Goal: Task Accomplishment & Management: Use online tool/utility

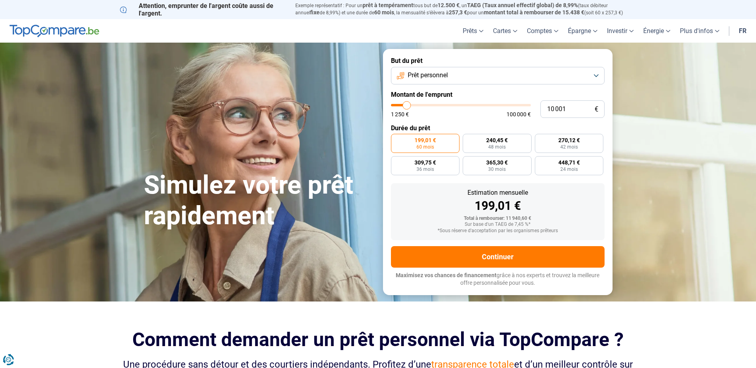
type input "12 750"
type input "12750"
type input "13 500"
type input "13500"
type input "14 750"
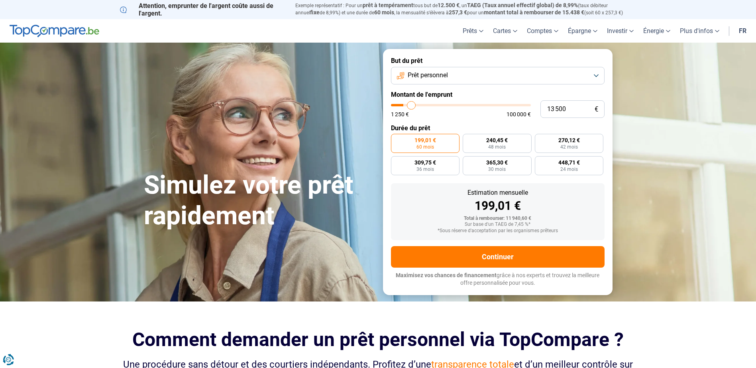
type input "14750"
type input "17 000"
type input "17000"
type input "20 000"
type input "20000"
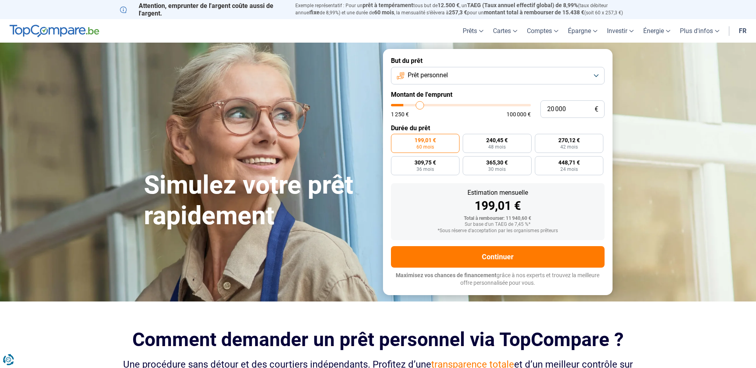
type input "23 500"
type input "23500"
type input "27 750"
type input "27750"
type input "33 250"
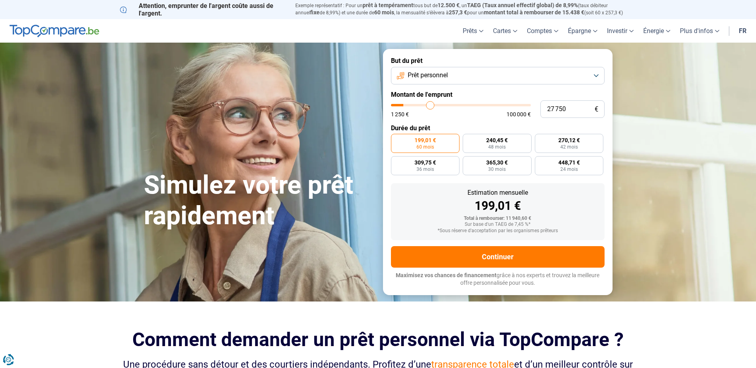
type input "33250"
type input "38 250"
type input "38250"
type input "46 500"
type input "46500"
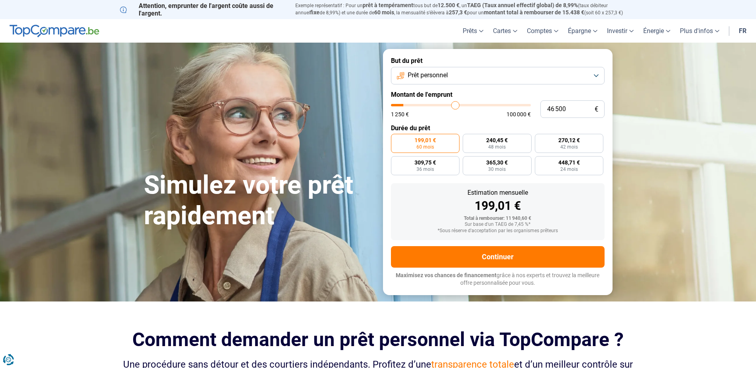
type input "51 500"
type input "51500"
type input "56 500"
type input "56500"
type input "61 000"
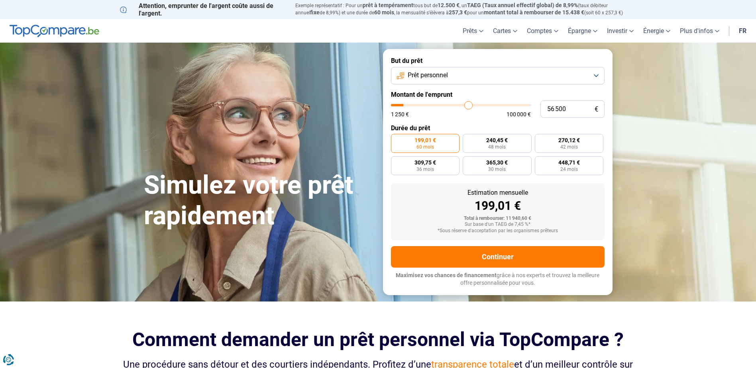
type input "61000"
type input "64 500"
type input "64500"
type input "67 250"
type input "67250"
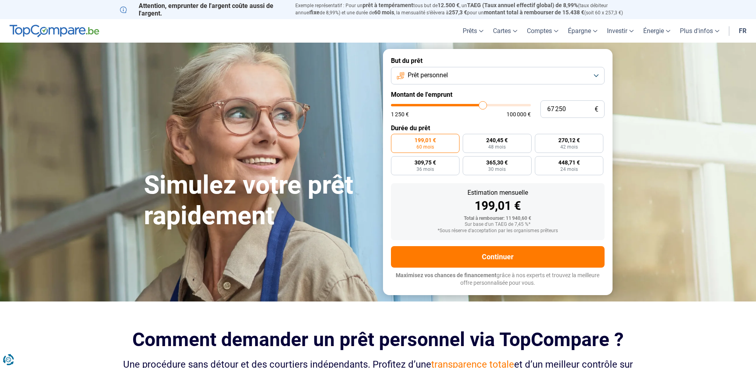
type input "68 250"
type input "68250"
type input "69 250"
type input "69250"
type input "70 250"
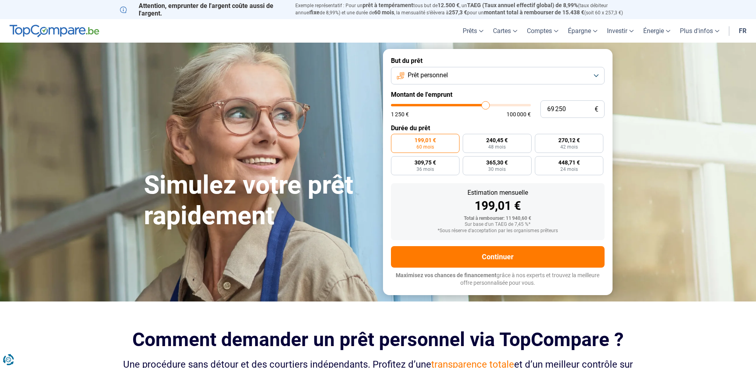
type input "70250"
type input "71 250"
type input "71250"
type input "73 750"
type input "73750"
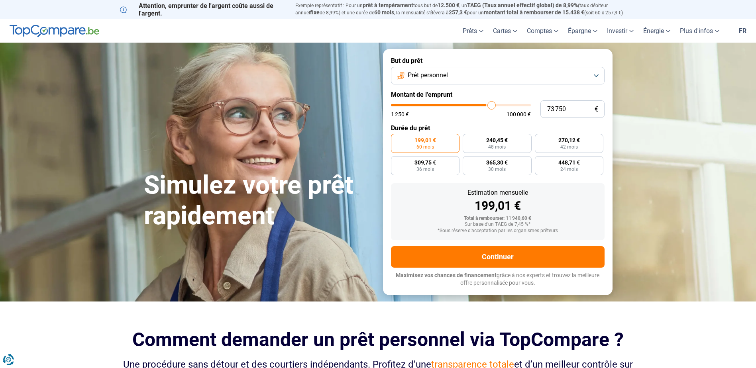
type input "76 750"
type input "76750"
type input "81 000"
type input "81000"
type input "82 500"
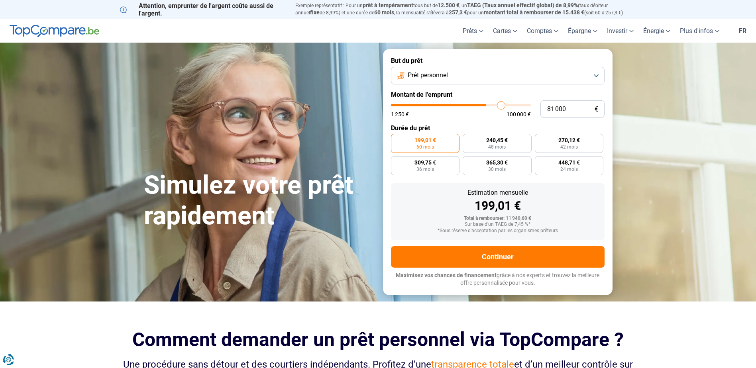
type input "82500"
type input "83 000"
type input "83000"
type input "84 250"
type input "84250"
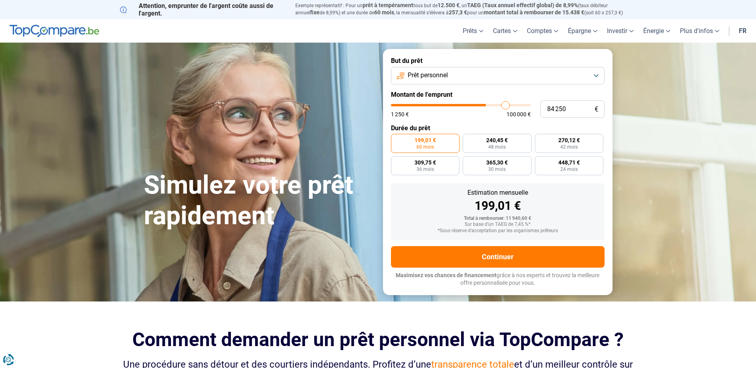
type input "86 000"
type input "86000"
type input "88 250"
type input "88250"
type input "90 000"
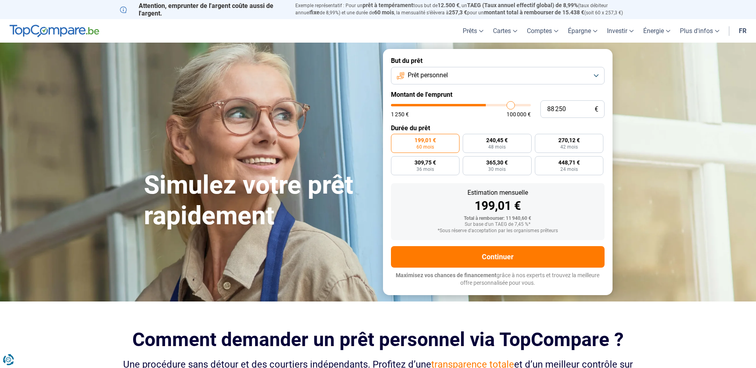
type input "90000"
type input "91 500"
type input "91500"
type input "92 750"
type input "92750"
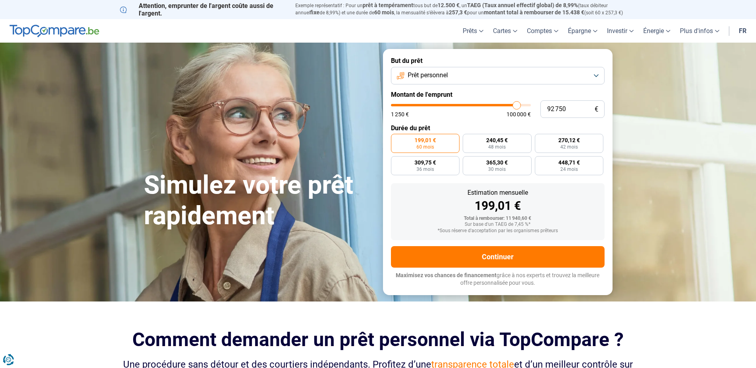
type input "93 000"
type input "93000"
type input "93 500"
type input "93500"
type input "94 250"
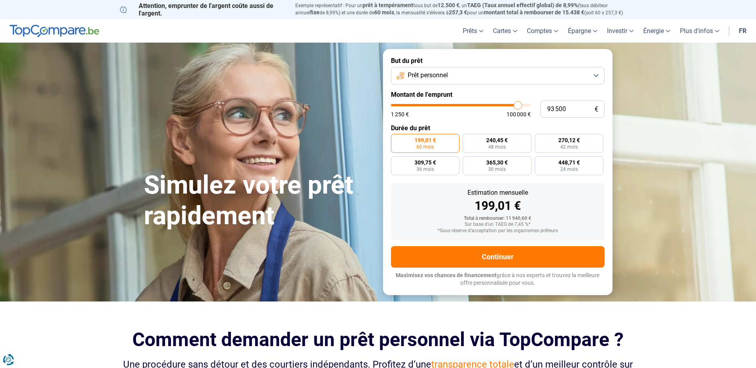
type input "94250"
type input "94 500"
type input "94500"
type input "94 750"
type input "94750"
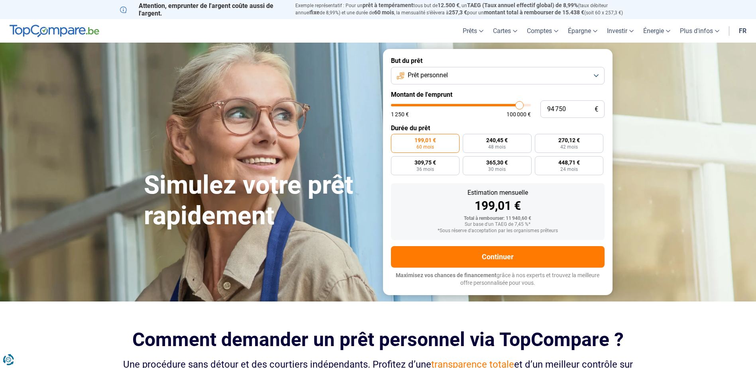
type input "95 750"
type input "95750"
type input "96 250"
type input "96250"
type input "97 000"
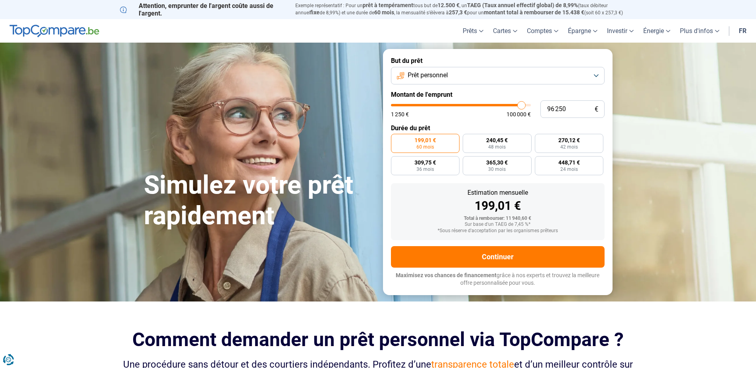
type input "97000"
type input "97 500"
type input "97500"
type input "98 500"
type input "98500"
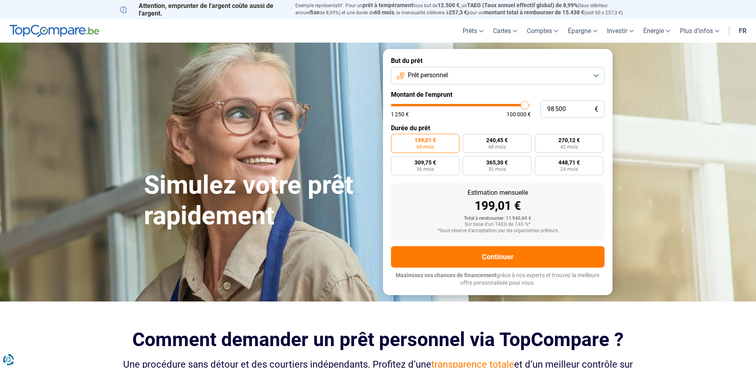
type input "100 000"
drag, startPoint x: 407, startPoint y: 109, endPoint x: 543, endPoint y: 106, distance: 135.5
type input "100000"
click at [531, 106] on input "range" at bounding box center [461, 105] width 140 height 2
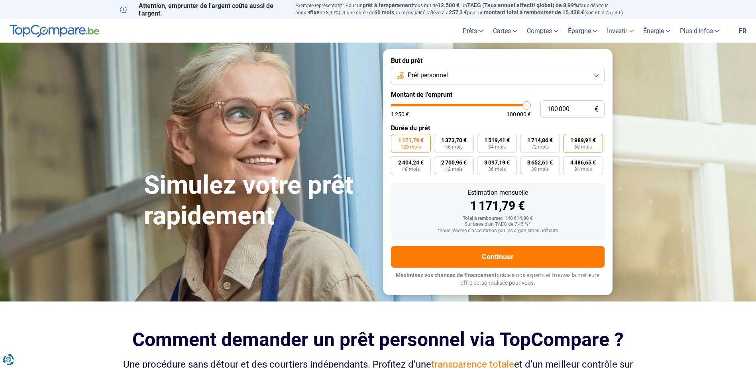
click at [580, 145] on span "60 mois" at bounding box center [583, 147] width 18 height 5
click at [568, 139] on input "1 989,91 € 60 mois" at bounding box center [565, 136] width 5 height 5
radio input "true"
